Goal: Information Seeking & Learning: Learn about a topic

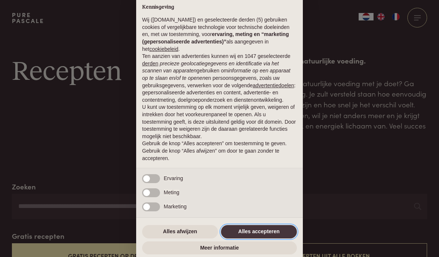
click at [256, 228] on button "Alles accepteren" at bounding box center [259, 231] width 76 height 13
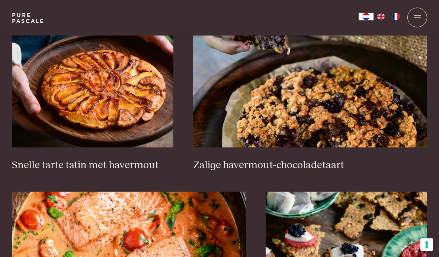
scroll to position [1102, 0]
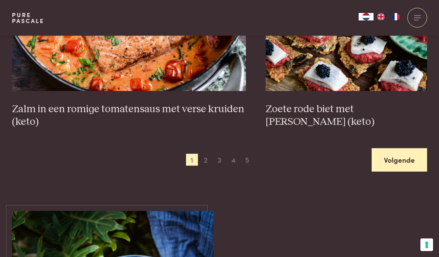
click at [399, 148] on link "Volgende" at bounding box center [398, 159] width 55 height 23
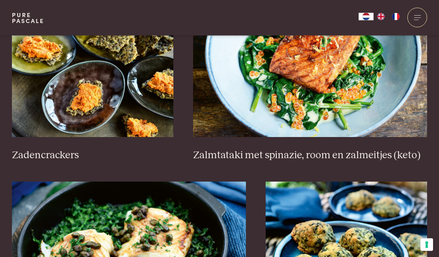
scroll to position [1125, 0]
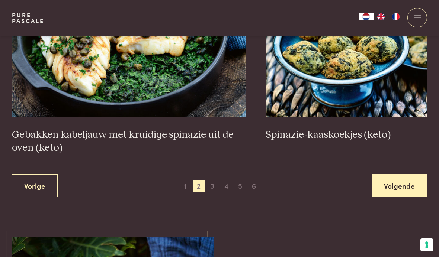
click at [398, 181] on link "Volgende" at bounding box center [398, 185] width 55 height 23
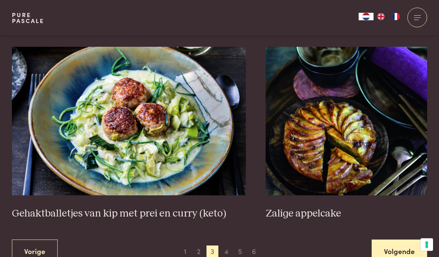
scroll to position [1311, 0]
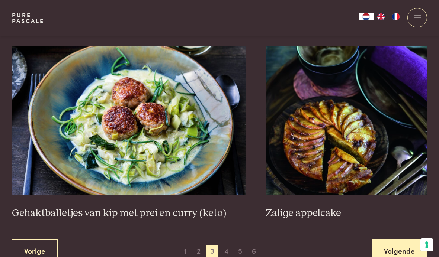
click at [391, 246] on link "Volgende" at bounding box center [398, 250] width 55 height 23
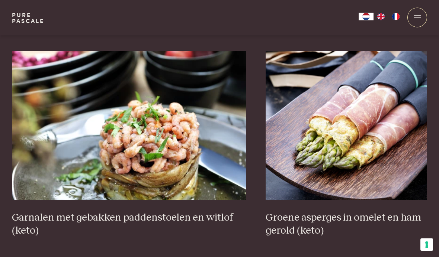
scroll to position [1255, 0]
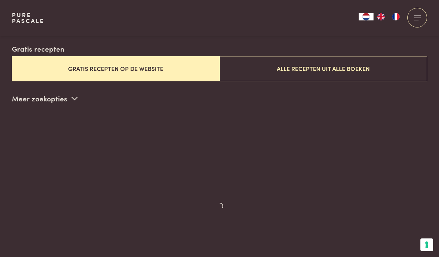
scroll to position [180, 0]
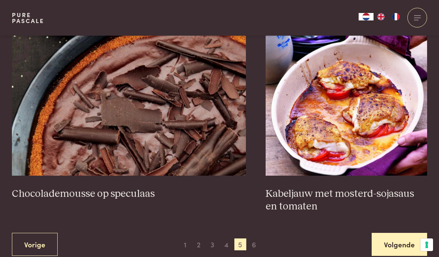
scroll to position [1304, 0]
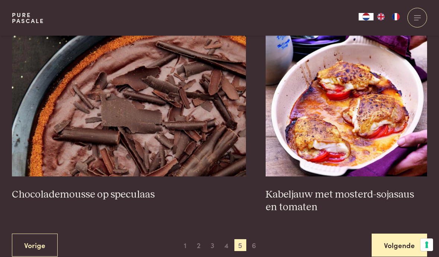
click at [390, 234] on link "Volgende" at bounding box center [398, 245] width 55 height 23
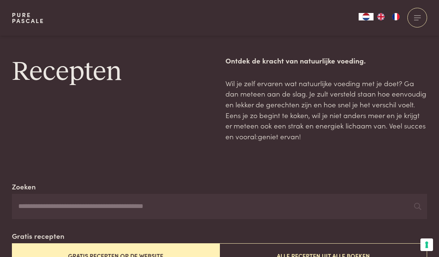
scroll to position [1234, 0]
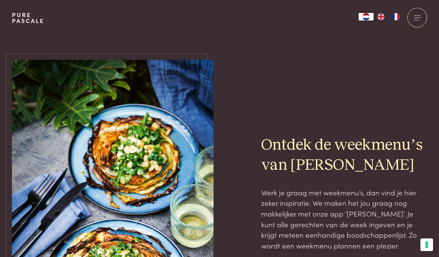
scroll to position [422, 0]
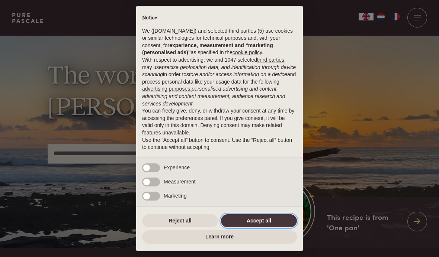
click at [258, 215] on button "Accept all" at bounding box center [259, 220] width 76 height 13
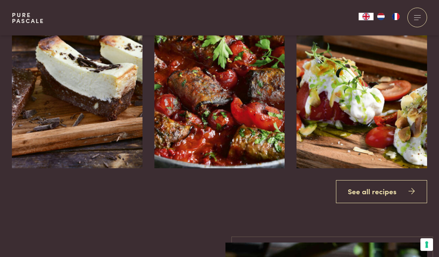
scroll to position [842, 0]
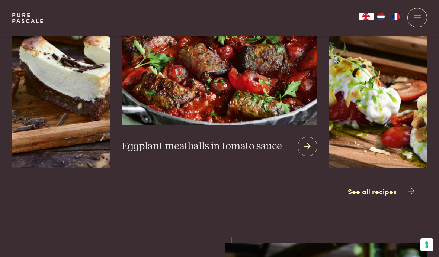
click at [228, 120] on img at bounding box center [220, 35] width 196 height 180
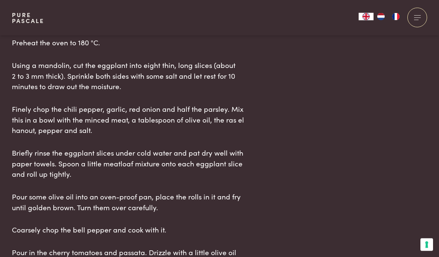
scroll to position [912, 0]
